Goal: Task Accomplishment & Management: Complete application form

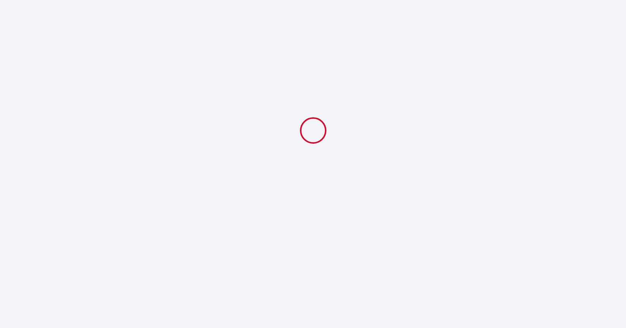
select select
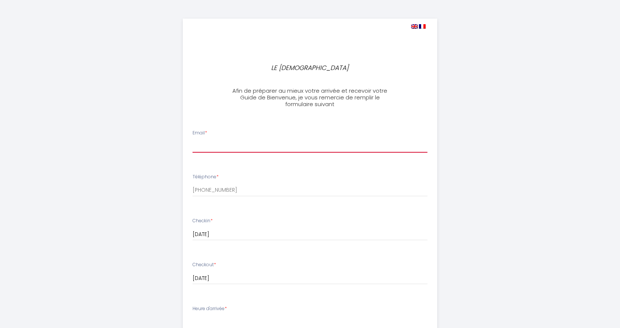
click at [238, 144] on input "Email *" at bounding box center [310, 145] width 235 height 13
type input "[PERSON_NAME][EMAIL_ADDRESS][DOMAIN_NAME]"
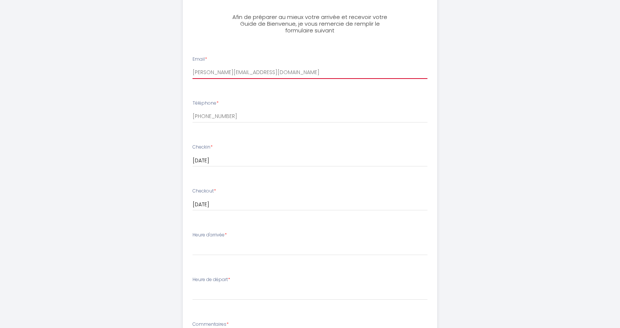
scroll to position [75, 0]
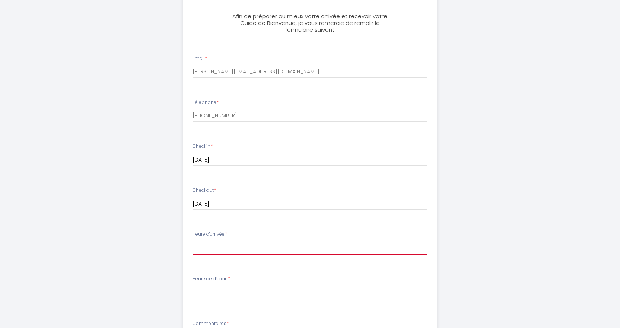
click at [227, 249] on select "16:00 16:30 17:00 17:30 18:00 18:30 19:00 19:30 20:00 20:30 21:00 21:30 22:00 2…" at bounding box center [310, 248] width 235 height 14
click at [237, 241] on select "16:00 16:30 17:00 17:30 18:00 18:30 19:00 19:30 20:00 20:30 21:00 21:30 22:00 2…" at bounding box center [310, 248] width 235 height 14
select select "18:30"
click at [193, 241] on select "16:00 16:30 17:00 17:30 18:00 18:30 19:00 19:30 20:00 20:30 21:00 21:30 22:00 2…" at bounding box center [310, 248] width 235 height 14
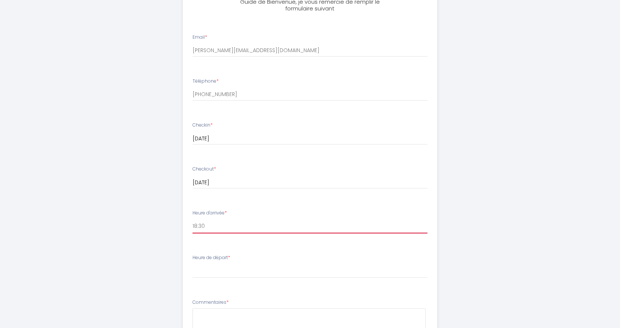
scroll to position [149, 0]
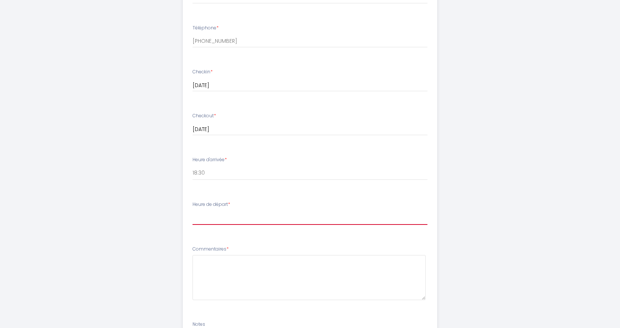
click at [221, 213] on select "00:00 00:30 01:00 01:30 02:00 02:30 03:00 03:30 04:00 04:30 05:00 05:30 06:00 0…" at bounding box center [310, 218] width 235 height 14
select select "09:00"
click at [193, 211] on select "00:00 00:30 01:00 01:30 02:00 02:30 03:00 03:30 04:00 04:30 05:00 05:30 06:00 0…" at bounding box center [310, 218] width 235 height 14
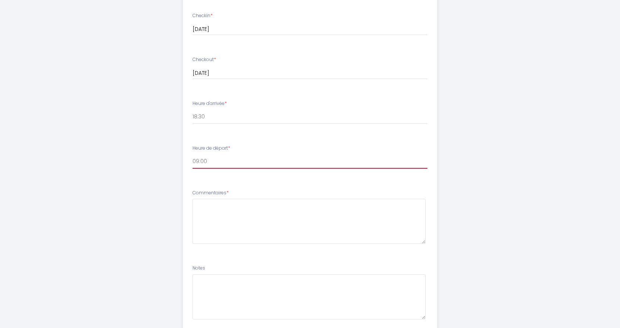
scroll to position [223, 0]
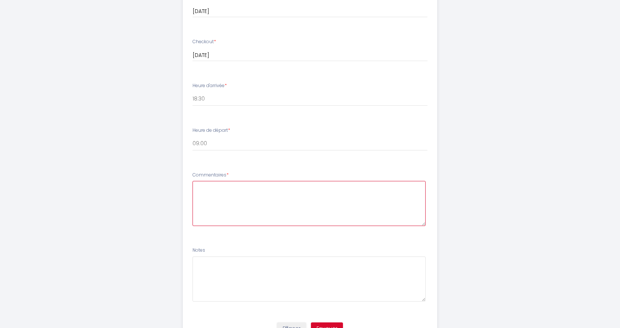
click at [223, 205] on textarea at bounding box center [309, 203] width 233 height 45
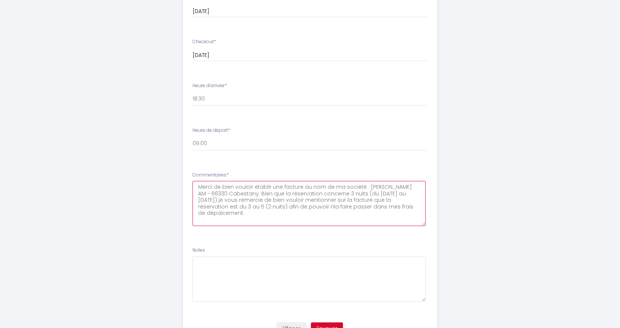
click at [328, 209] on textarea "Merci de bien vouloir établir une facture au nom de ma société : [PERSON_NAME] …" at bounding box center [309, 203] width 233 height 45
drag, startPoint x: 197, startPoint y: 186, endPoint x: 250, endPoint y: 216, distance: 60.6
click at [250, 216] on textarea "Merci de bien vouloir établir une facture au nom de ma société : [PERSON_NAME] …" at bounding box center [309, 203] width 233 height 45
type textarea "Merci de bien vouloir établir une facture au nom de ma société : [PERSON_NAME] …"
click at [205, 268] on textarea at bounding box center [309, 279] width 233 height 45
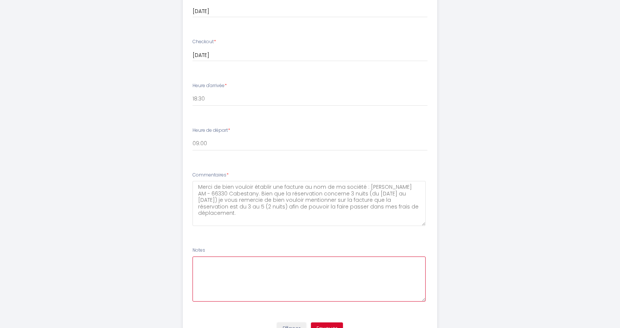
paste textarea "Merci de bien vouloir établir une facture au nom de ma société : [PERSON_NAME] …"
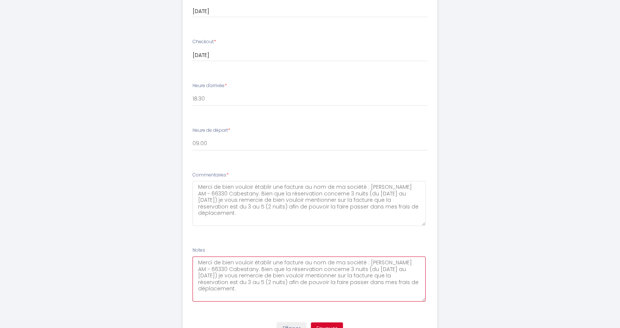
type textarea "Merci de bien vouloir établir une facture au nom de ma société : [PERSON_NAME] …"
click at [290, 246] on li "Notes Merci de bien vouloir établir une facture au nom de ma société : [PERSON_…" at bounding box center [310, 278] width 254 height 71
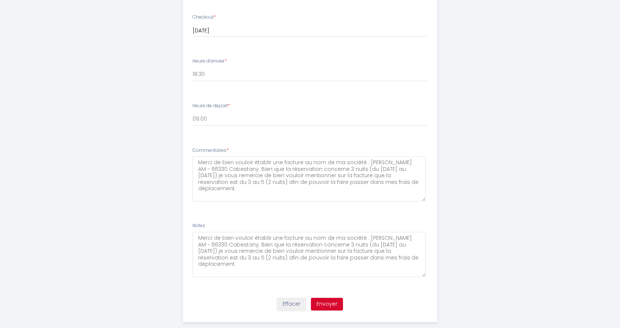
scroll to position [260, 0]
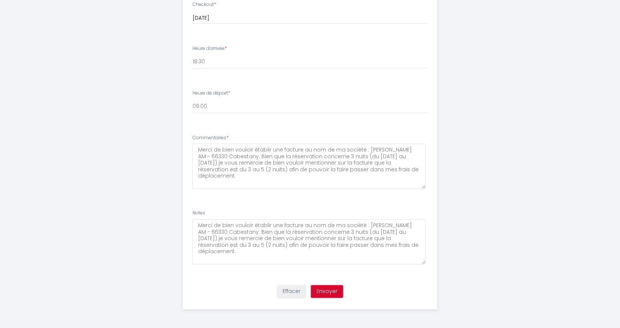
click at [325, 290] on button "Envoyer" at bounding box center [327, 291] width 32 height 13
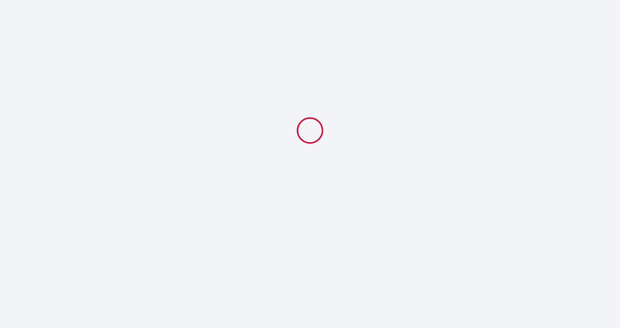
scroll to position [0, 0]
select select "18:30"
select select "09:00"
